Goal: Task Accomplishment & Management: Manage account settings

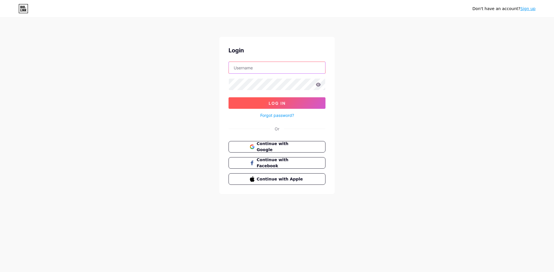
type input "bithuy2024@gmail.com"
click at [281, 104] on span "Log In" at bounding box center [276, 103] width 17 height 5
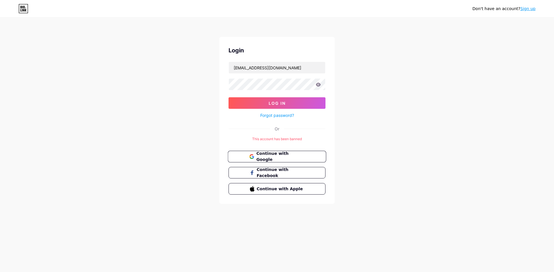
click at [285, 160] on button "Continue with Google" at bounding box center [276, 157] width 98 height 12
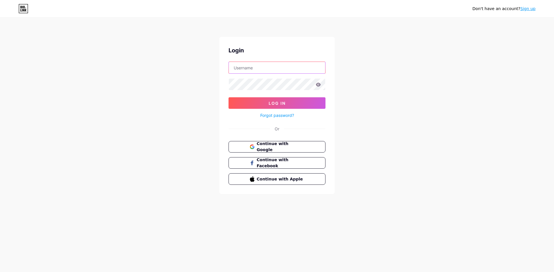
type input "[EMAIL_ADDRESS][DOMAIN_NAME]"
click at [271, 117] on link "Forgot password?" at bounding box center [277, 115] width 34 height 6
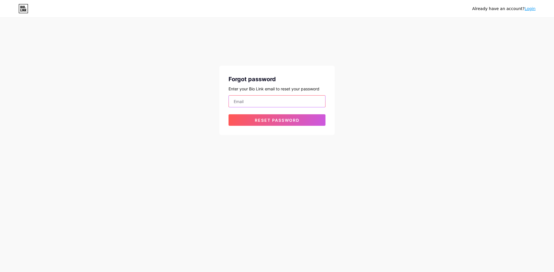
click at [264, 105] on input "email" at bounding box center [277, 102] width 96 height 12
click at [249, 101] on input "email" at bounding box center [277, 102] width 96 height 12
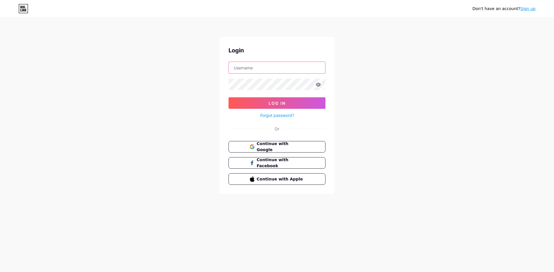
type input "[EMAIL_ADDRESS][DOMAIN_NAME]"
click at [293, 148] on span "Continue with Google" at bounding box center [280, 147] width 48 height 12
type input "[EMAIL_ADDRESS][DOMAIN_NAME]"
click at [264, 145] on span "Continue with Google" at bounding box center [280, 147] width 48 height 12
type input "[EMAIL_ADDRESS][DOMAIN_NAME]"
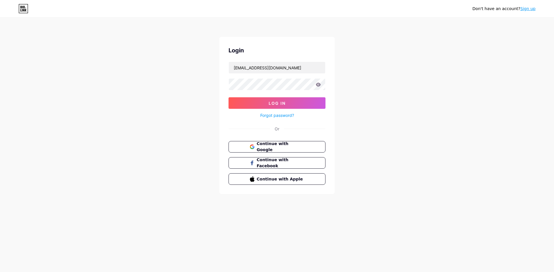
click at [534, 10] on link "Sign up" at bounding box center [527, 8] width 15 height 5
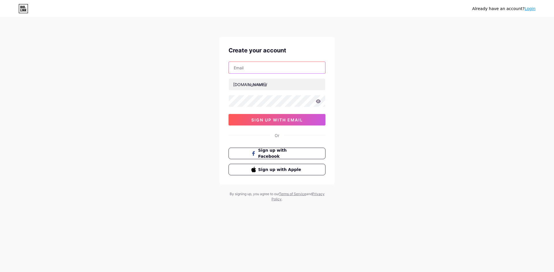
click at [258, 67] on input "text" at bounding box center [277, 68] width 96 height 12
click at [241, 66] on input "text" at bounding box center [277, 68] width 96 height 12
type input "[EMAIL_ADDRESS][DOMAIN_NAME]"
click at [276, 82] on input "text" at bounding box center [277, 85] width 96 height 12
type input "rongnohu"
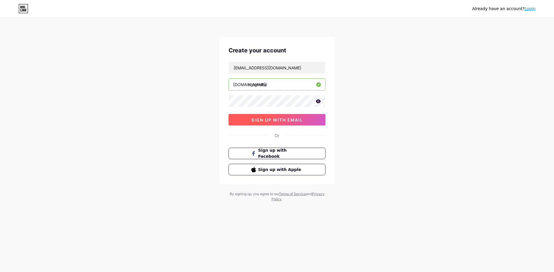
click at [240, 115] on button "sign up with email" at bounding box center [276, 120] width 97 height 12
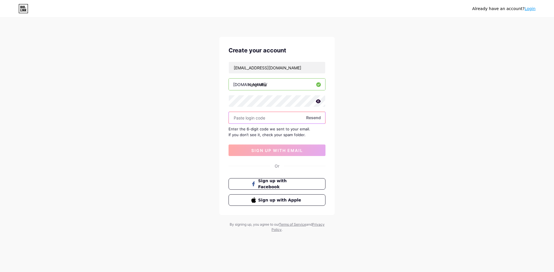
click at [292, 117] on input "text" at bounding box center [277, 118] width 96 height 12
click at [311, 118] on span "Resend" at bounding box center [313, 118] width 15 height 6
click at [276, 118] on input "text" at bounding box center [277, 118] width 96 height 12
drag, startPoint x: 291, startPoint y: 67, endPoint x: 210, endPoint y: 65, distance: 80.8
click at [210, 65] on div "Already have an account? Login Create your account kutan8386@gmail.com bio.link…" at bounding box center [277, 125] width 554 height 251
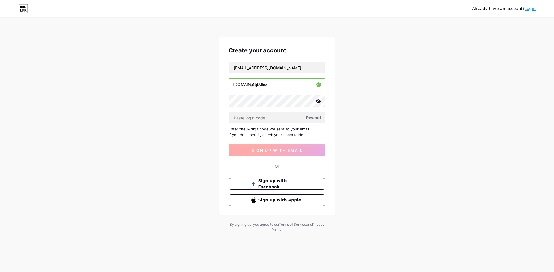
click at [282, 150] on span "sign up with email" at bounding box center [277, 150] width 52 height 5
click at [317, 118] on span "Resend" at bounding box center [313, 118] width 15 height 6
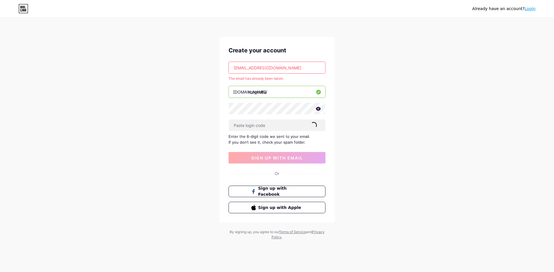
click at [289, 69] on input "bianh8386@gmail.com" at bounding box center [277, 68] width 96 height 12
type input "[EMAIL_ADDRESS][DOMAIN_NAME]"
click at [269, 159] on span "sign up with email" at bounding box center [277, 158] width 52 height 5
click at [284, 69] on input "[EMAIL_ADDRESS][DOMAIN_NAME]" at bounding box center [277, 68] width 96 height 12
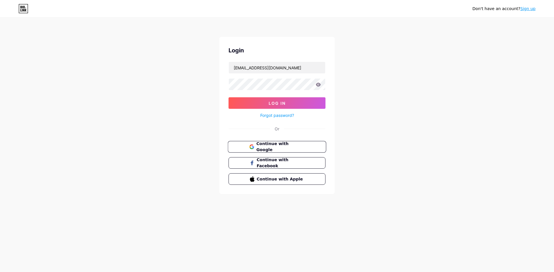
click at [277, 148] on span "Continue with Google" at bounding box center [280, 147] width 48 height 12
